Goal: Check status: Check status

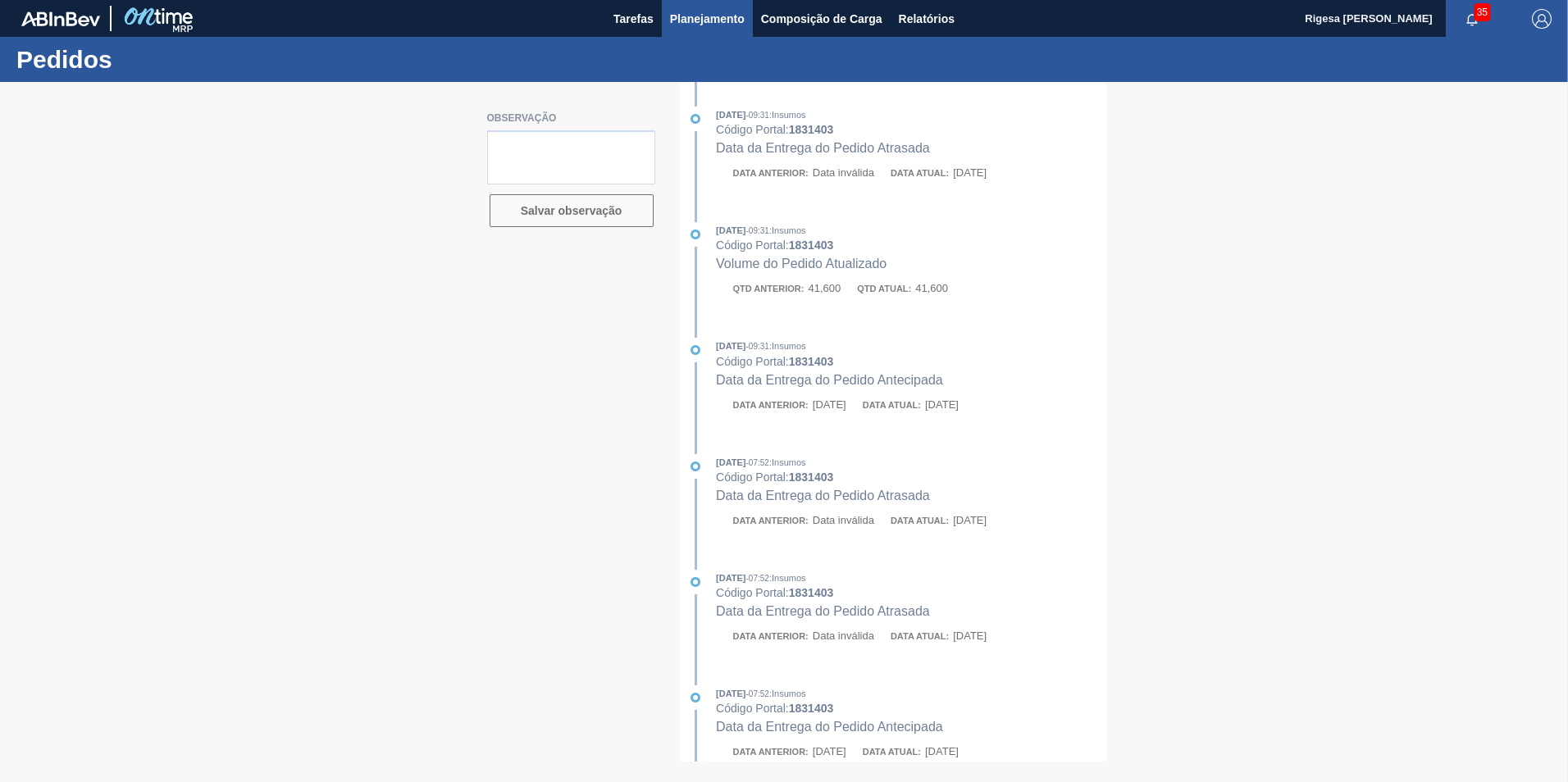
click at [693, 13] on span "Planejamento" at bounding box center [708, 19] width 75 height 20
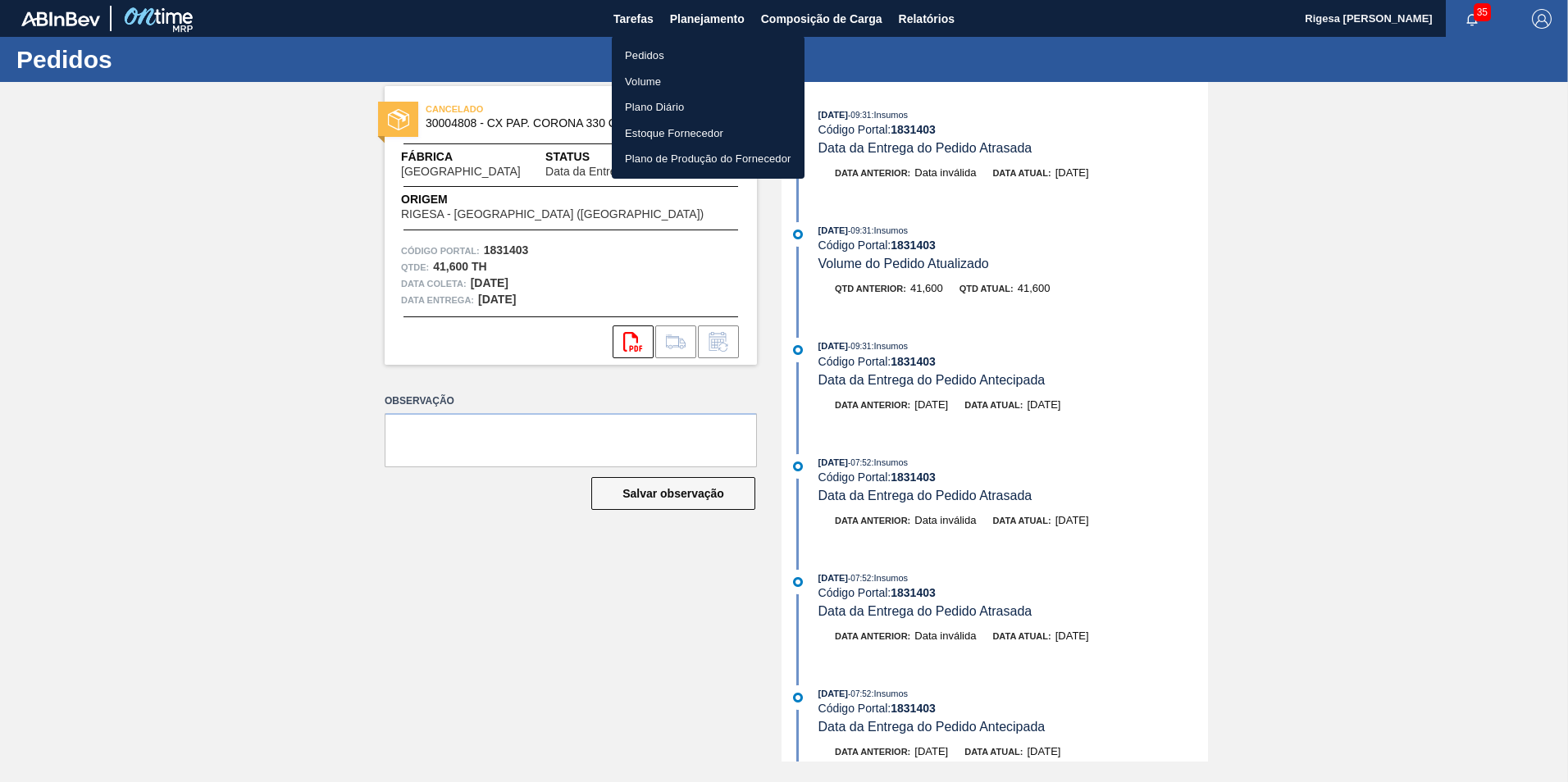
click at [650, 55] on li "Pedidos" at bounding box center [709, 55] width 193 height 26
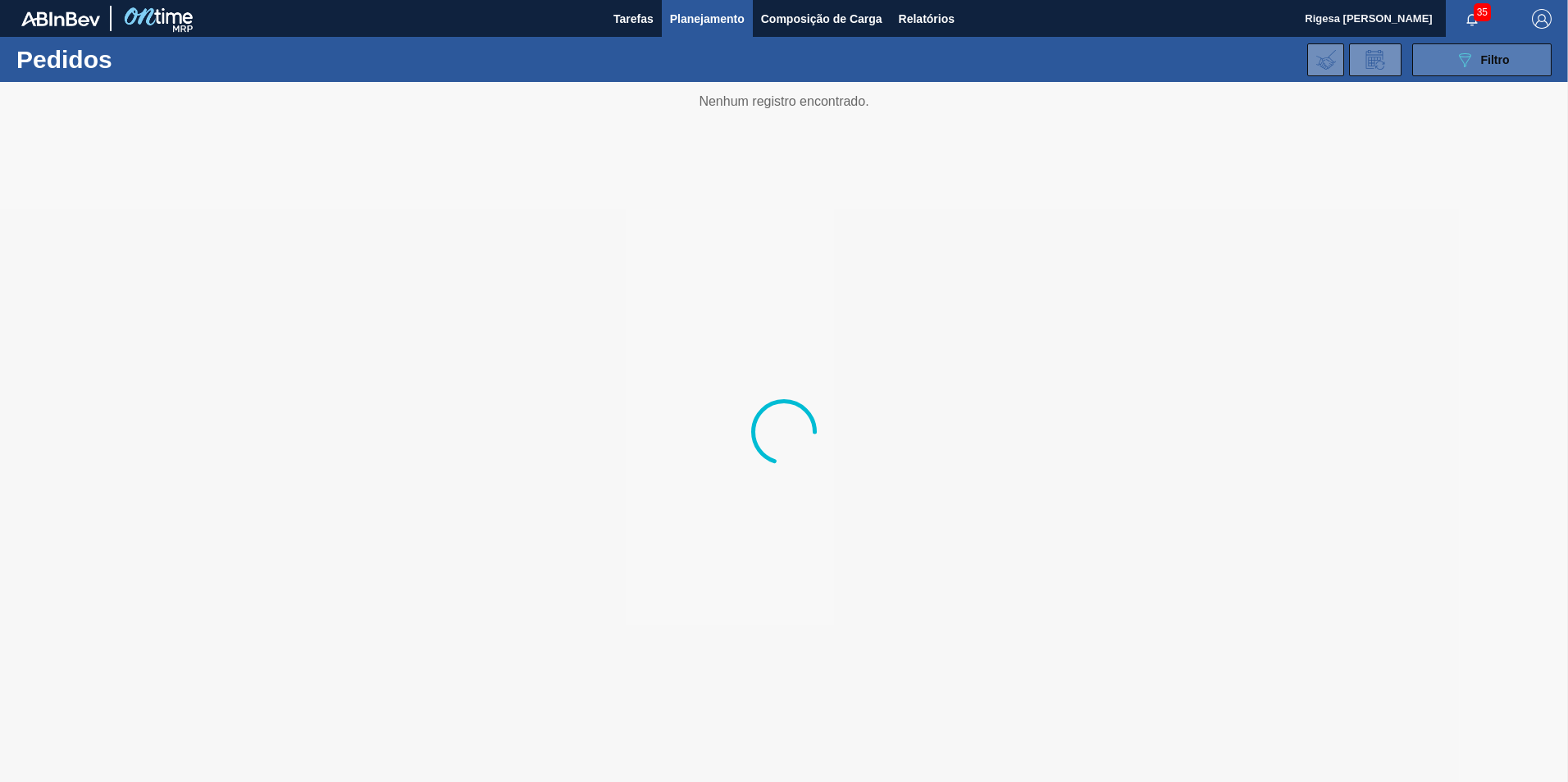
click at [1464, 55] on icon "089F7B8B-B2A5-4AFE-B5C0-19BA573D28AC" at bounding box center [1464, 60] width 20 height 20
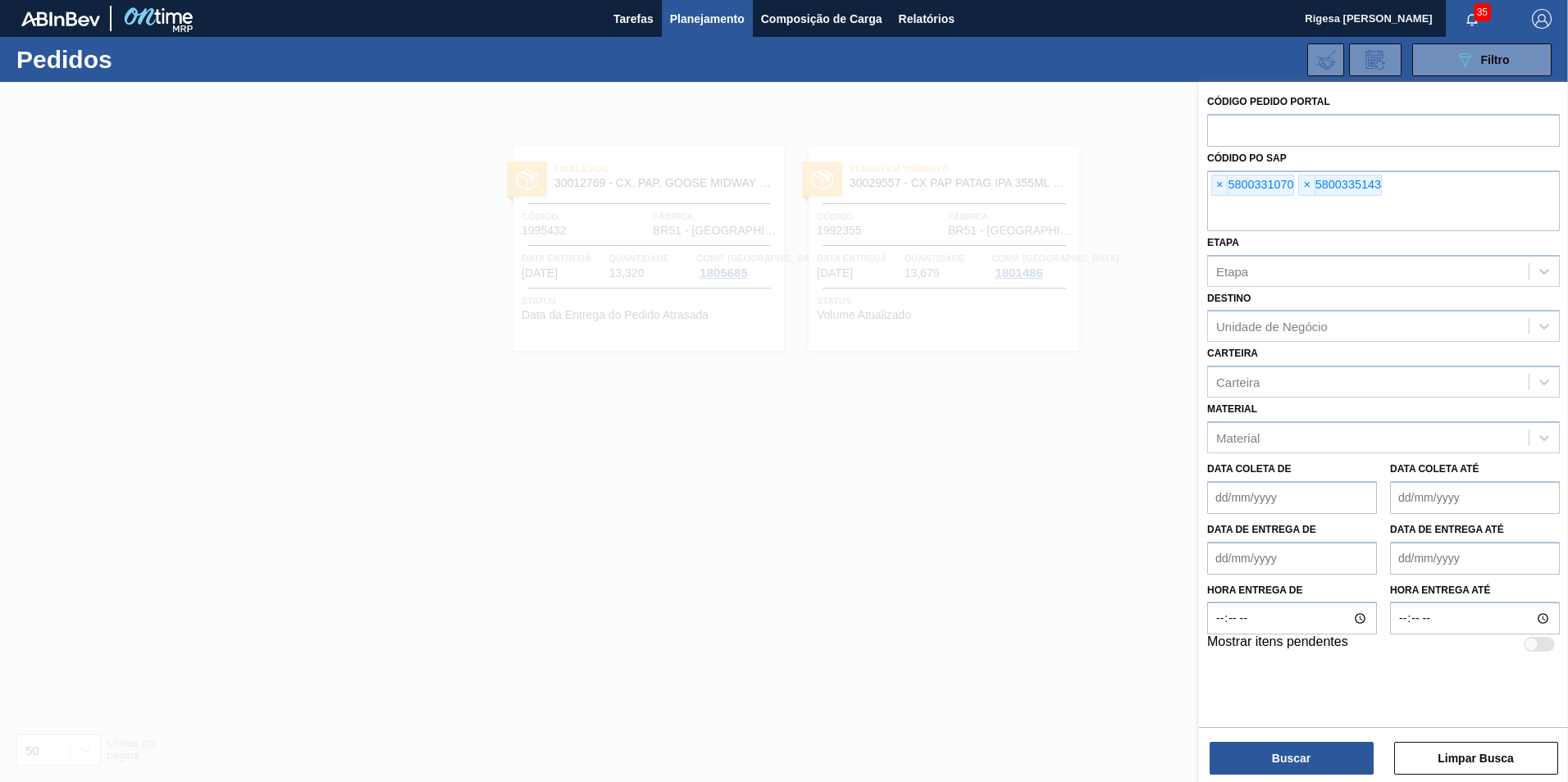
click at [1220, 186] on span "×" at bounding box center [1219, 185] width 15 height 20
click at [1222, 188] on span "×" at bounding box center [1219, 185] width 15 height 20
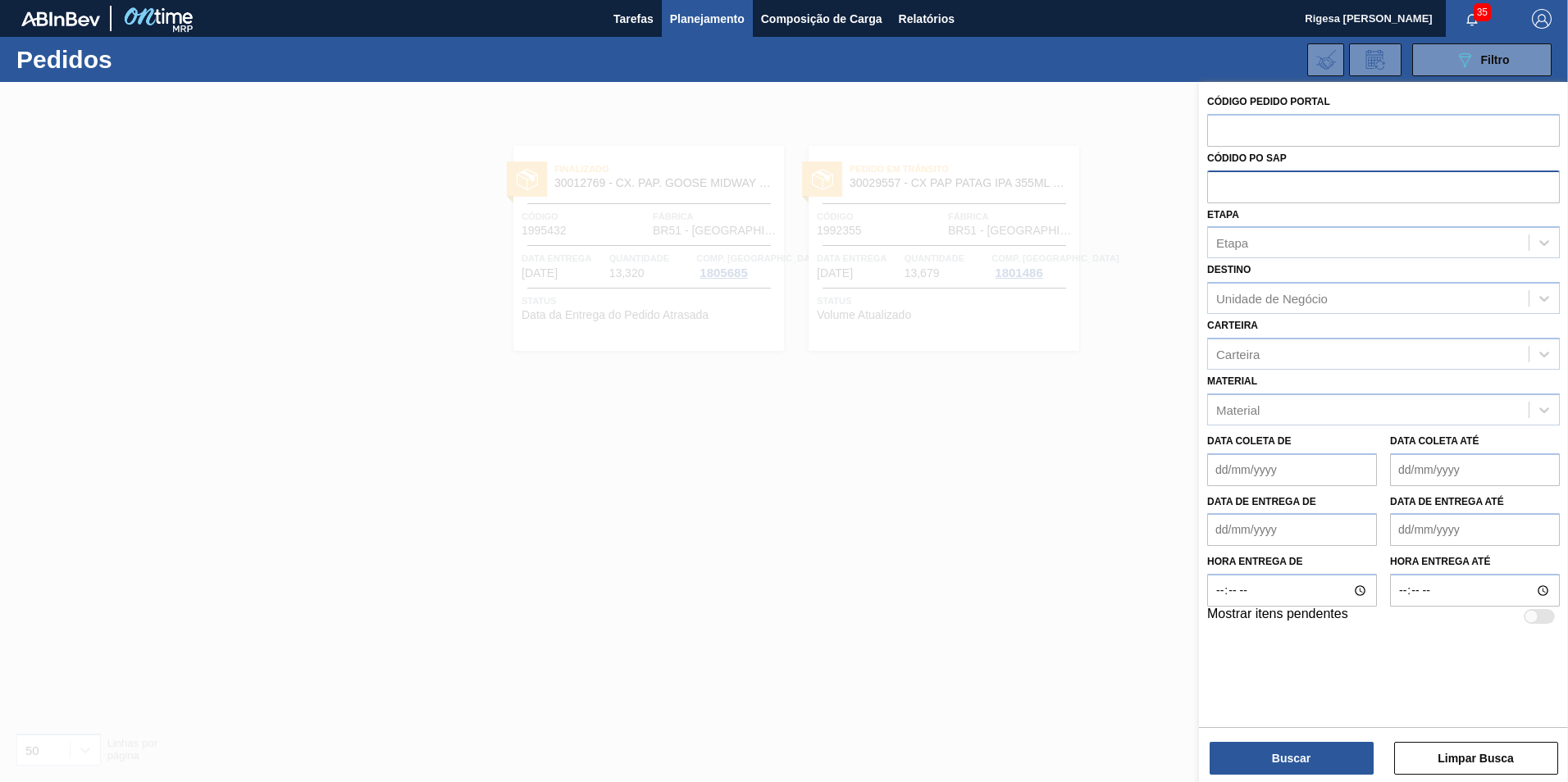
click at [1222, 188] on input "text" at bounding box center [1383, 186] width 353 height 31
paste input "5800335009"
type input "5800335009"
click at [1292, 768] on button "Buscar" at bounding box center [1292, 758] width 164 height 33
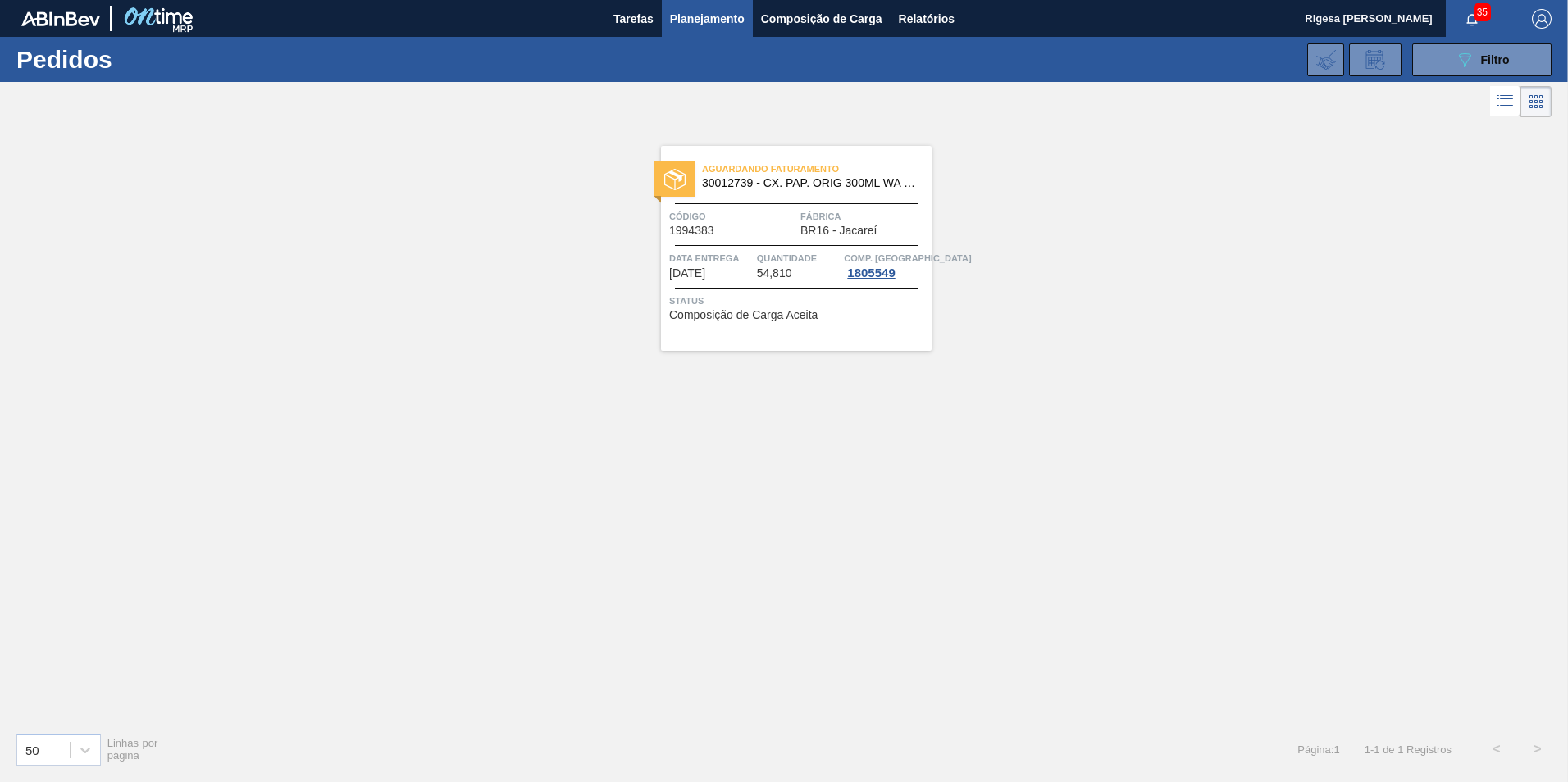
click at [742, 166] on span "Aguardando Faturamento" at bounding box center [817, 169] width 230 height 16
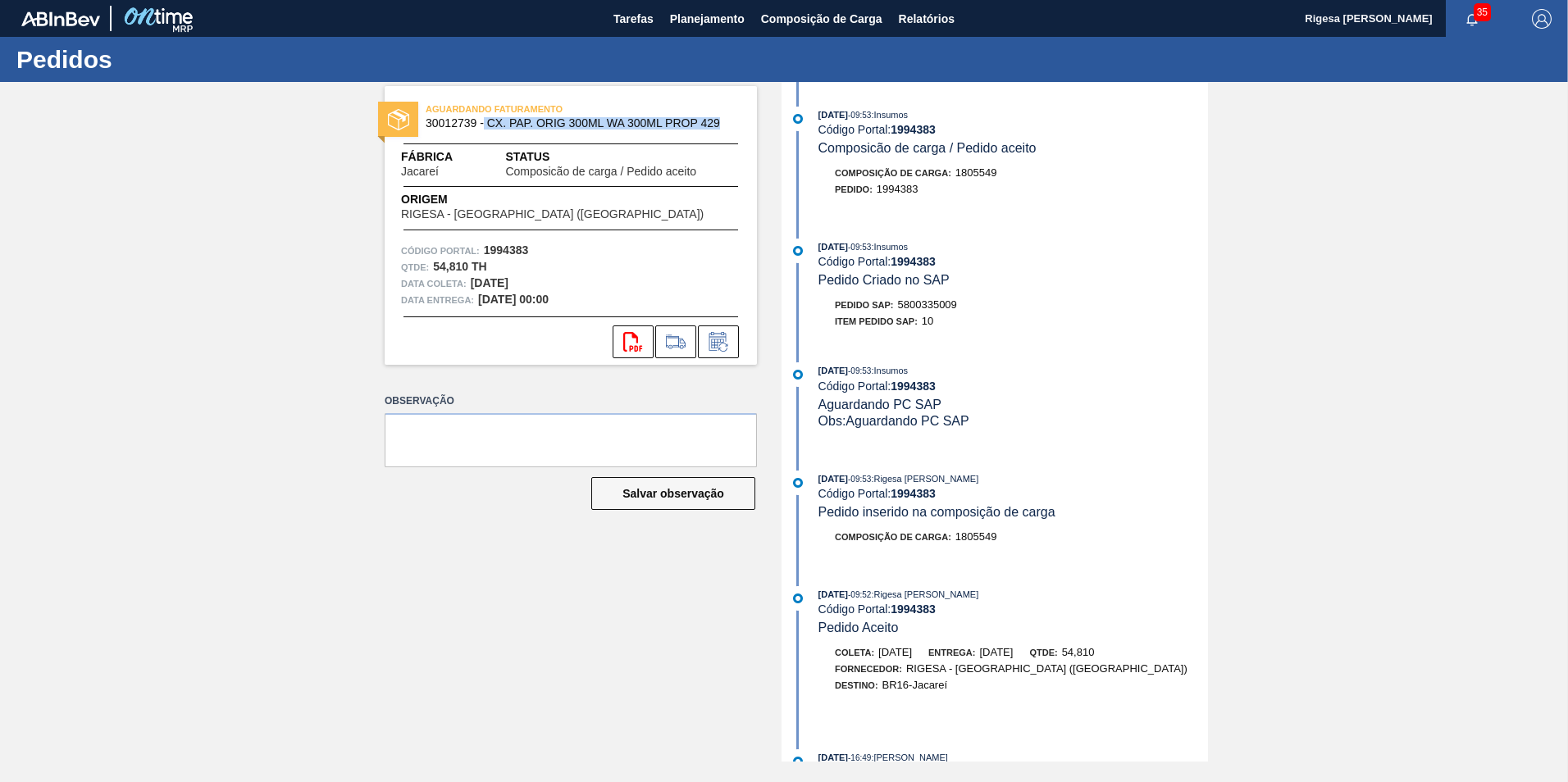
drag, startPoint x: 484, startPoint y: 121, endPoint x: 718, endPoint y: 127, distance: 234.1
click at [718, 127] on span "30012739 - CX. PAP. ORIG 300ML WA 300ML PROP 429" at bounding box center [574, 123] width 298 height 13
copy span "CX. PAP. ORIG 300ML WA 300ML PROP 429"
click at [314, 206] on div "AGUARDANDO FATURAMENTO 30012739 - CX. PAP. ORIG 300ML WA 300ML PROP 429 Fábrica…" at bounding box center [784, 422] width 1568 height 680
